Goal: Information Seeking & Learning: Learn about a topic

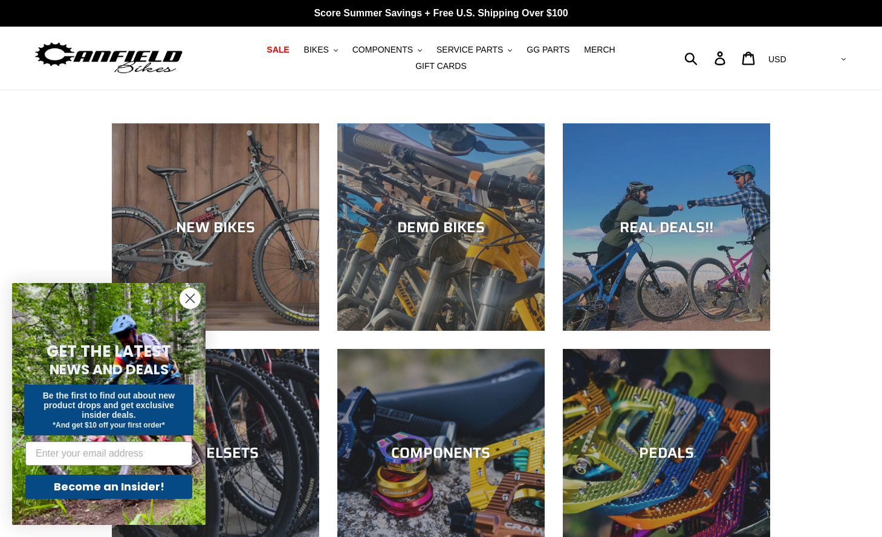
click at [166, 59] on img at bounding box center [108, 58] width 151 height 38
click at [187, 297] on circle "Close dialog" at bounding box center [190, 298] width 20 height 20
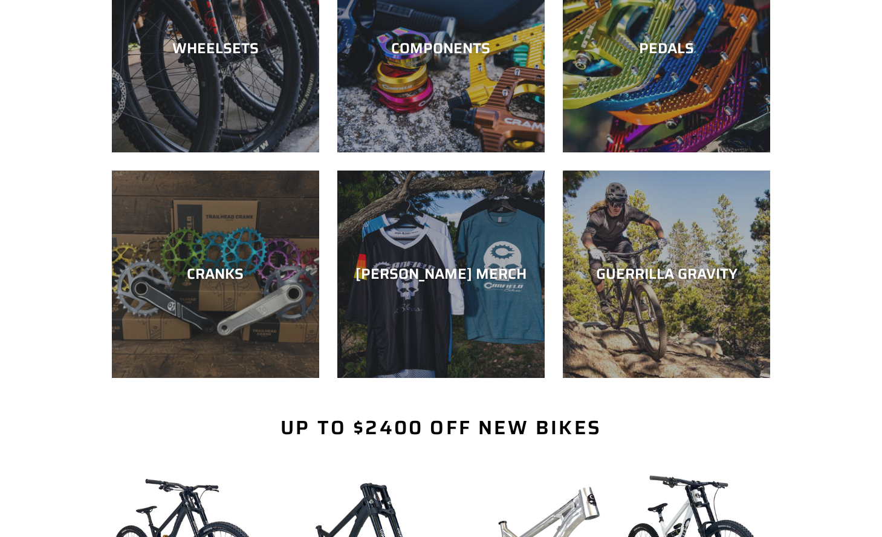
scroll to position [406, 0]
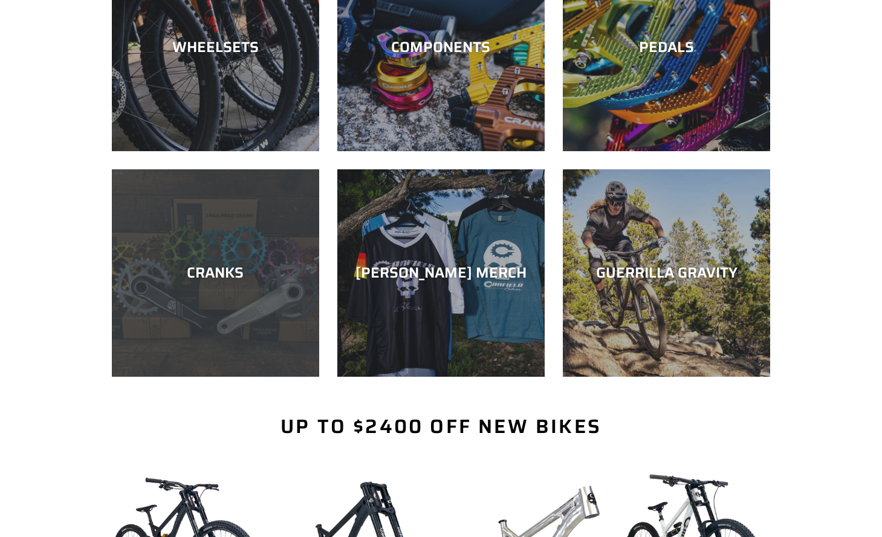
click at [272, 265] on div "CRANKS" at bounding box center [215, 273] width 207 height 18
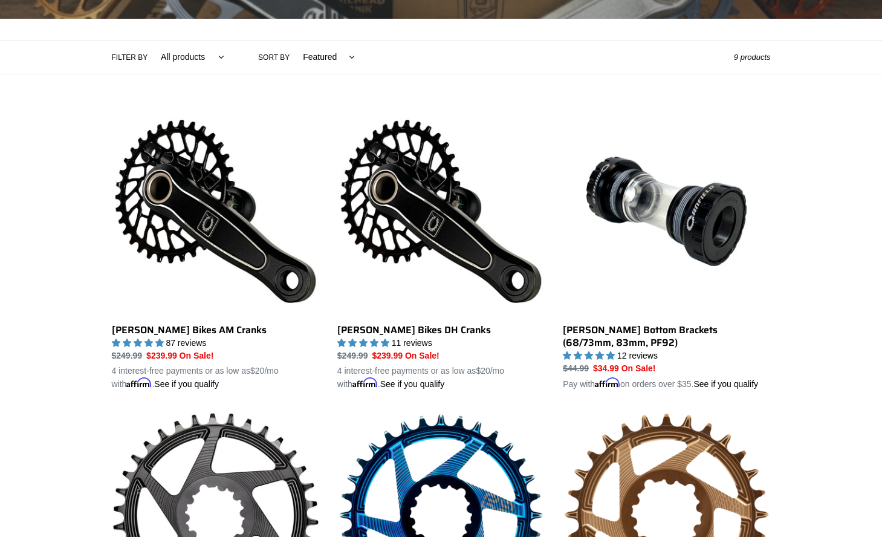
scroll to position [259, 0]
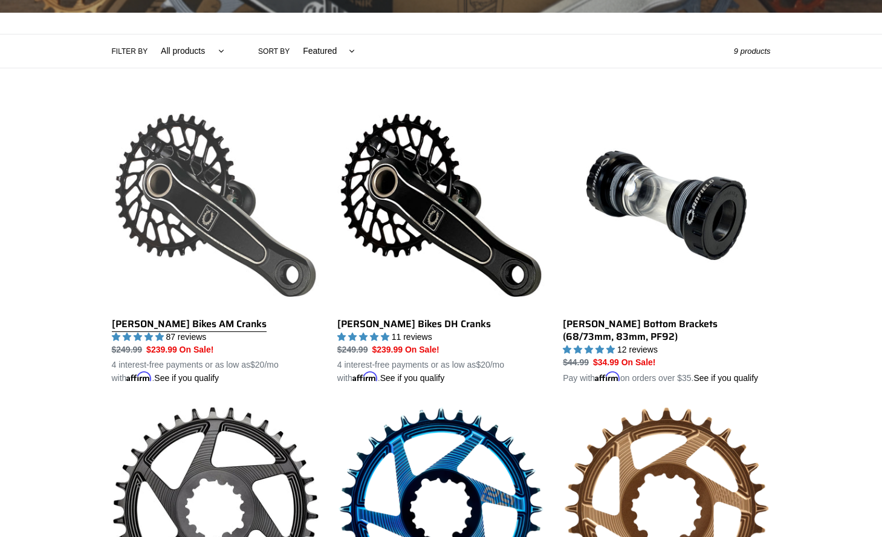
click at [264, 227] on link "[PERSON_NAME] Bikes AM Cranks" at bounding box center [215, 243] width 207 height 283
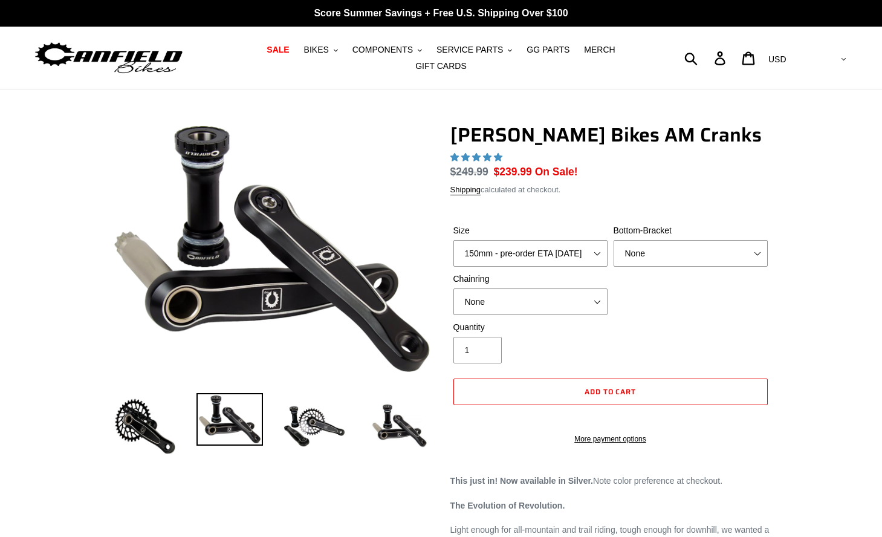
select select "highest-rating"
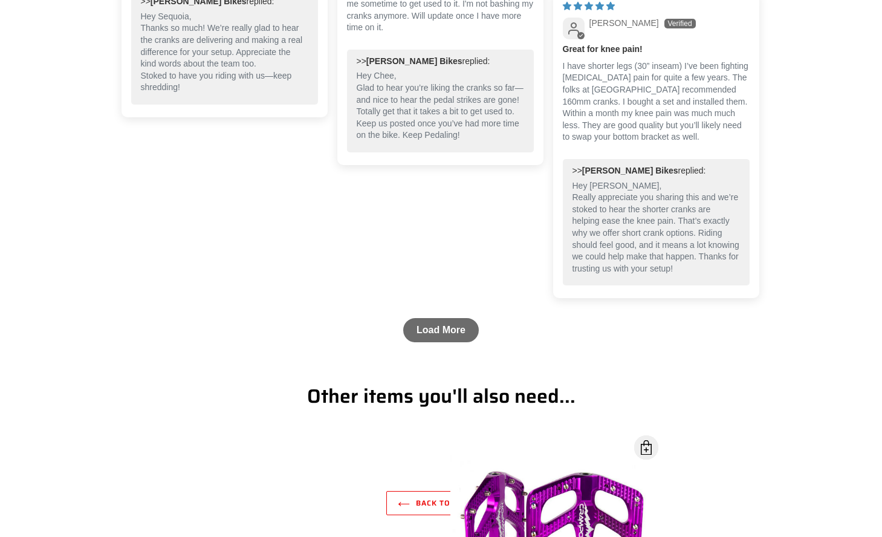
scroll to position [2321, 0]
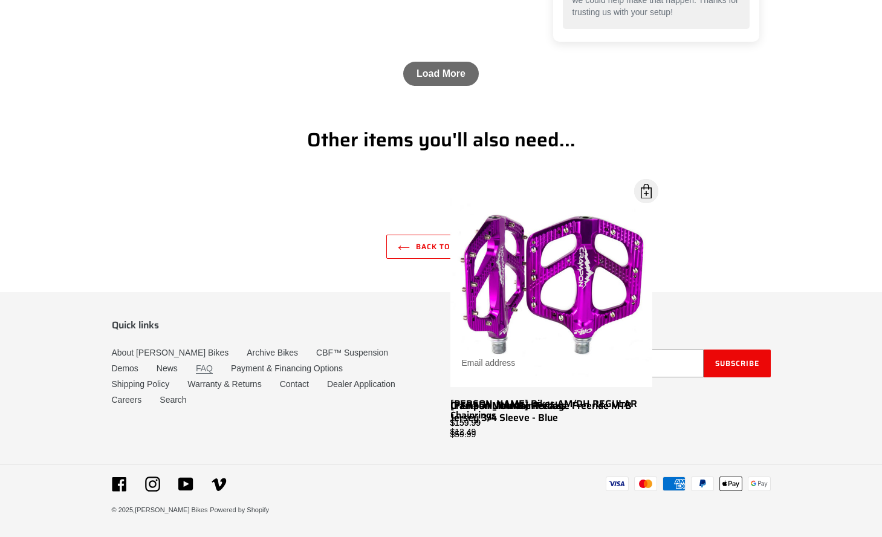
click at [196, 374] on link "FAQ" at bounding box center [204, 368] width 17 height 10
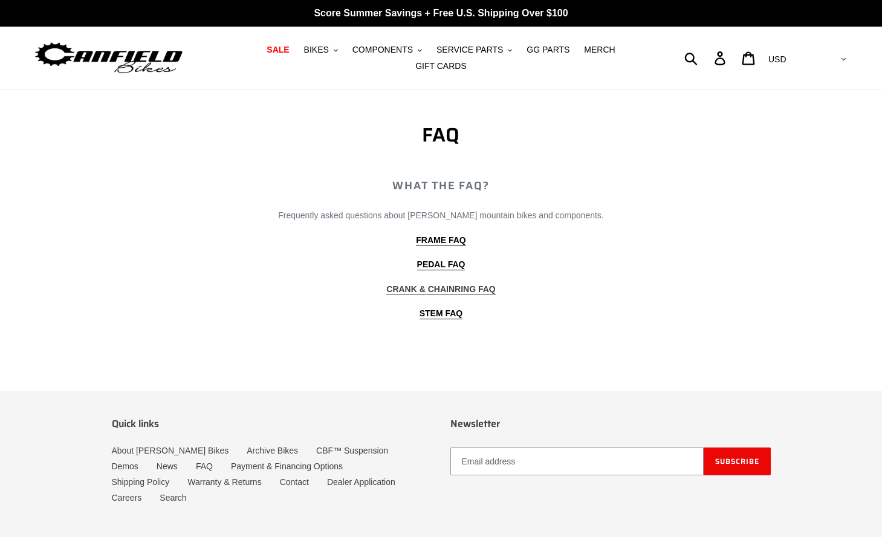
click at [401, 292] on b "CRANK & CHAINRING FAQ" at bounding box center [440, 289] width 109 height 10
